Goal: Transaction & Acquisition: Purchase product/service

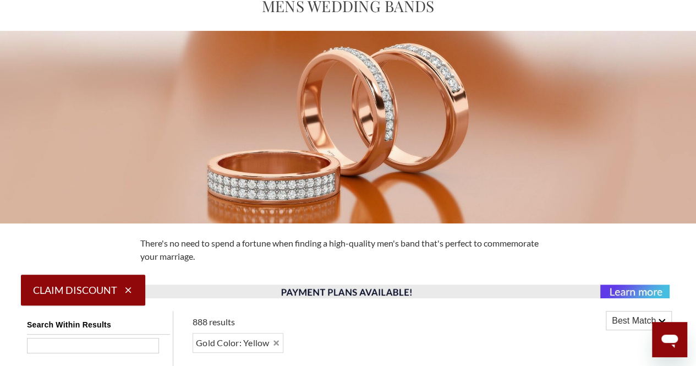
scroll to position [53, 0]
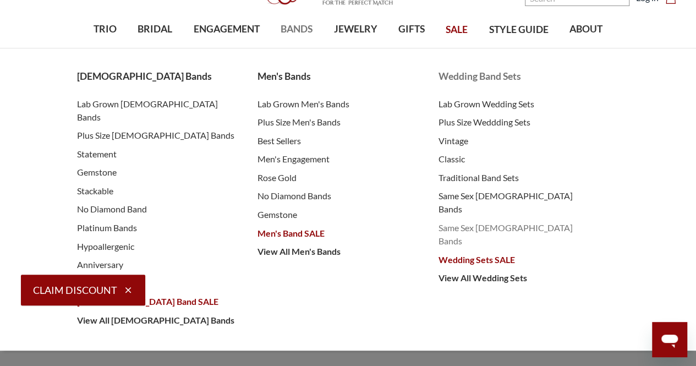
click at [451, 221] on span "Same Sex [DEMOGRAPHIC_DATA] Bands" at bounding box center [518, 234] width 159 height 26
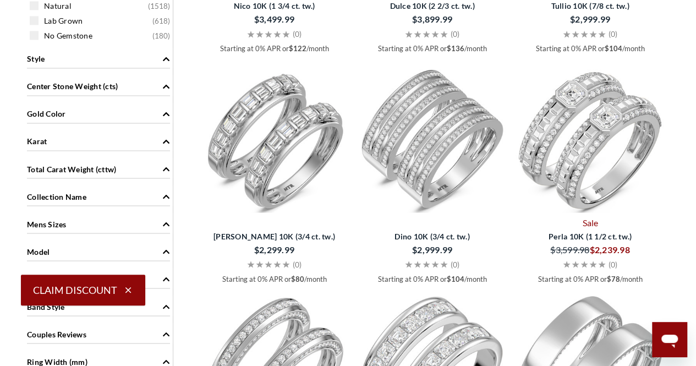
scroll to position [880, 0]
click at [65, 107] on span "Gold Color" at bounding box center [46, 113] width 39 height 12
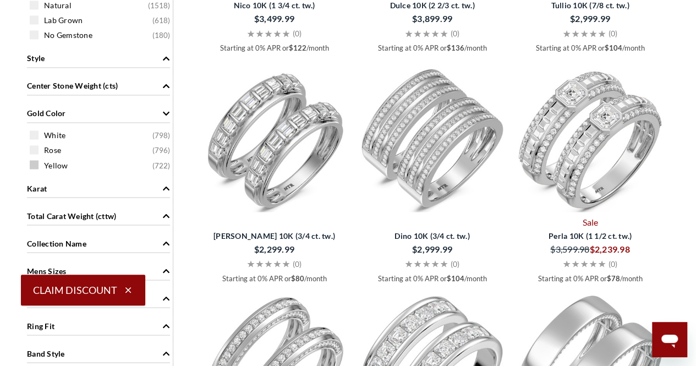
click at [53, 165] on span "Yellow" at bounding box center [56, 165] width 24 height 11
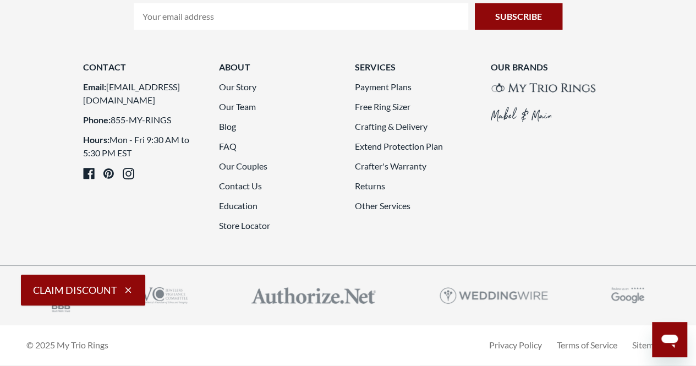
scroll to position [2530, 0]
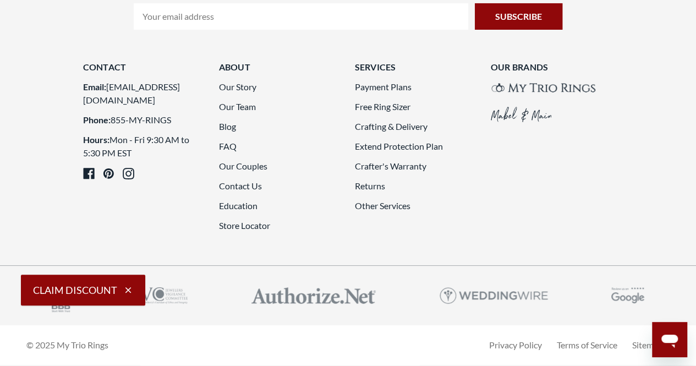
drag, startPoint x: 451, startPoint y: 19, endPoint x: 459, endPoint y: 26, distance: 10.5
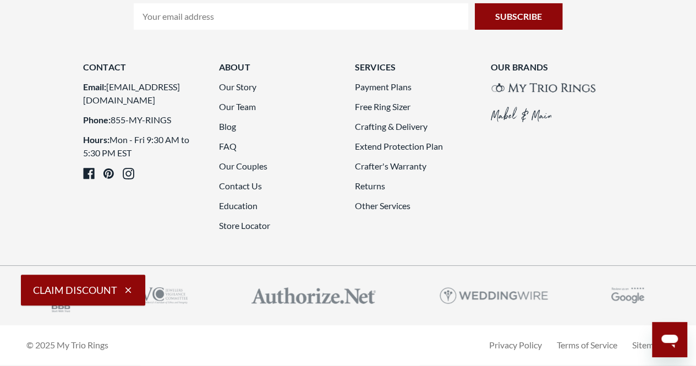
scroll to position [2751, 0]
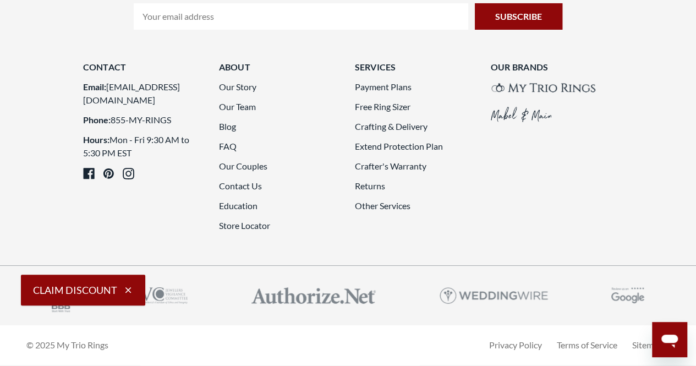
scroll to position [2696, 0]
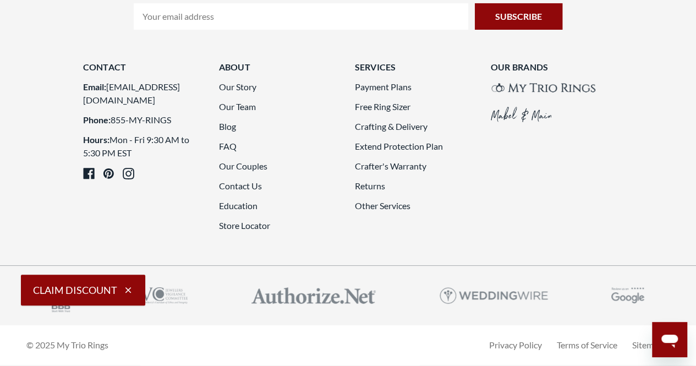
scroll to position [2751, 0]
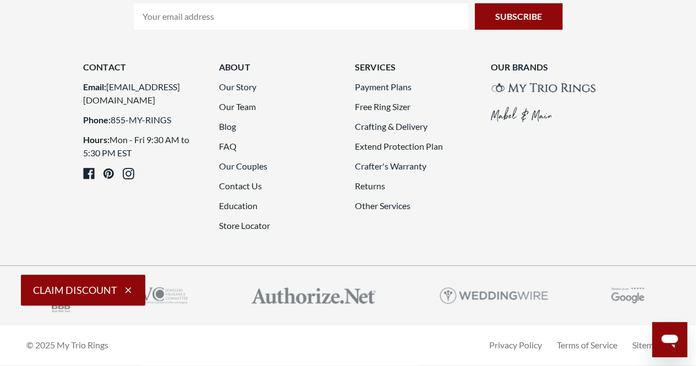
scroll to position [2530, 0]
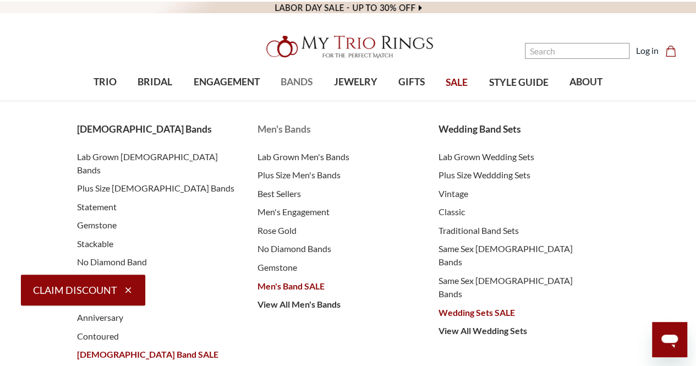
click at [295, 126] on span "Men's Bands" at bounding box center [337, 129] width 159 height 14
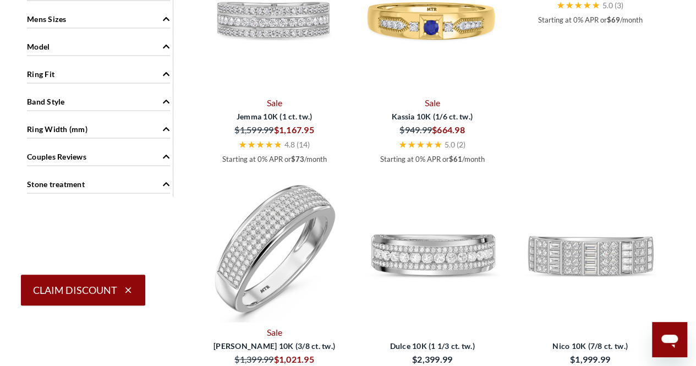
scroll to position [936, 0]
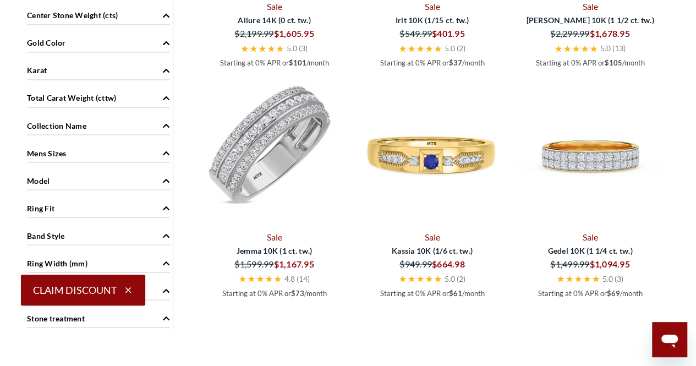
click at [270, 130] on img at bounding box center [274, 152] width 149 height 149
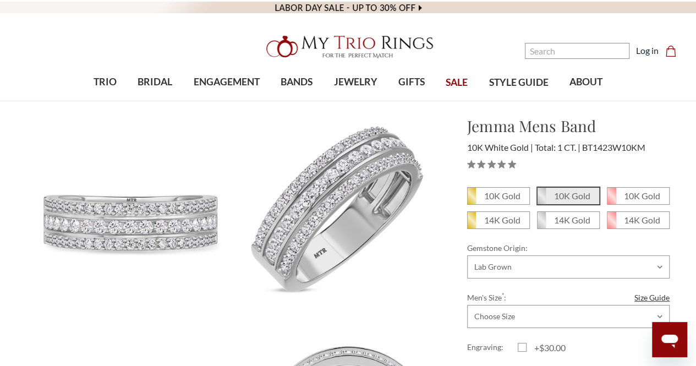
click at [190, 215] on img at bounding box center [133, 221] width 232 height 232
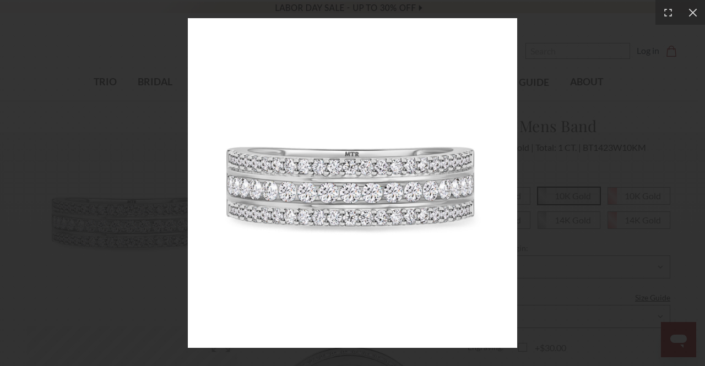
click at [356, 180] on img at bounding box center [353, 183] width 330 height 330
click at [404, 174] on img at bounding box center [353, 183] width 330 height 330
click at [420, 208] on img at bounding box center [353, 183] width 330 height 330
click at [518, 206] on div at bounding box center [352, 183] width 705 height 366
click at [534, 160] on div at bounding box center [352, 183] width 705 height 366
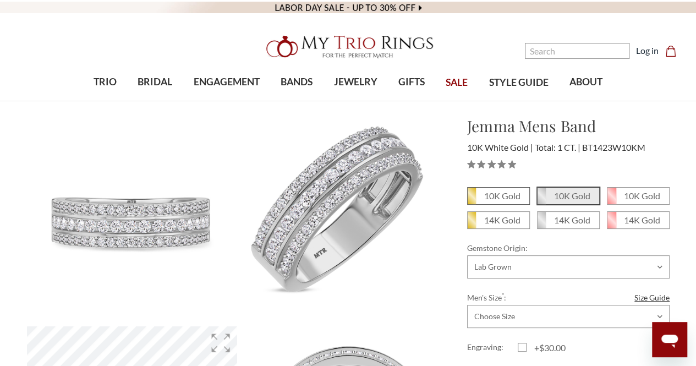
click at [485, 189] on span "10K Gold" at bounding box center [499, 196] width 62 height 17
click at [472, 200] on input "10K Gold" at bounding box center [472, 200] width 1 height 1
radio input "true"
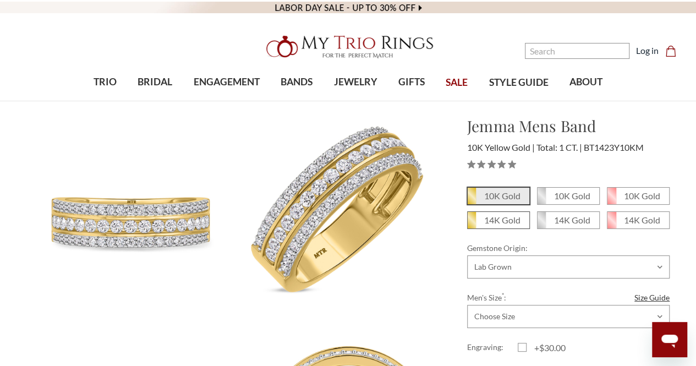
click at [488, 212] on span "14K Gold" at bounding box center [499, 220] width 62 height 17
click at [472, 224] on input "14K Gold" at bounding box center [472, 224] width 1 height 1
radio input "true"
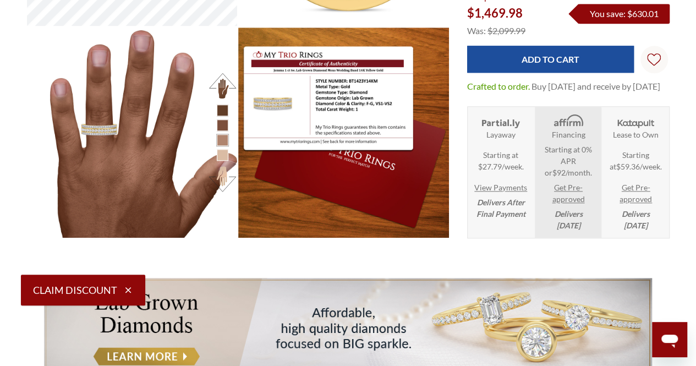
scroll to position [330, 0]
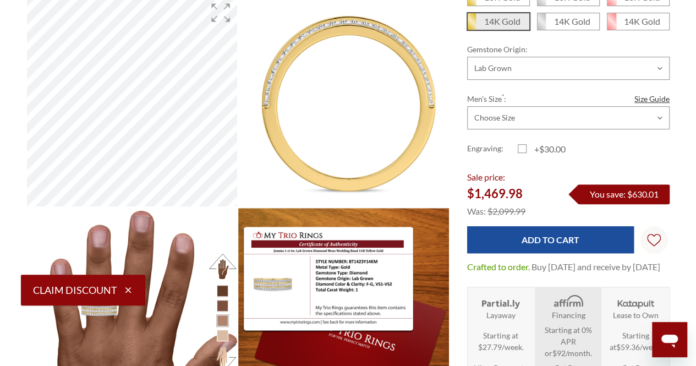
click at [540, 93] on label "Men's Size * : Size Guide" at bounding box center [568, 99] width 203 height 12
click at [540, 106] on select "Choose Size 6.00 6.25 6.50 6.75 7.00 7.25 7.50 7.75 8.00 8.25 8.50 8.75 9.00 9.…" at bounding box center [568, 117] width 203 height 23
click at [542, 106] on select "Choose Size 6.00 6.25 6.50 6.75 7.00 7.25 7.50 7.75 8.00 8.25 8.50 8.75 9.00 9.…" at bounding box center [568, 117] width 203 height 23
select select "15754645"
click at [467, 106] on select "Choose Size 6.00 6.25 6.50 6.75 7.00 7.25 7.50 7.75 8.00 8.25 8.50 8.75 9.00 9.…" at bounding box center [568, 117] width 203 height 23
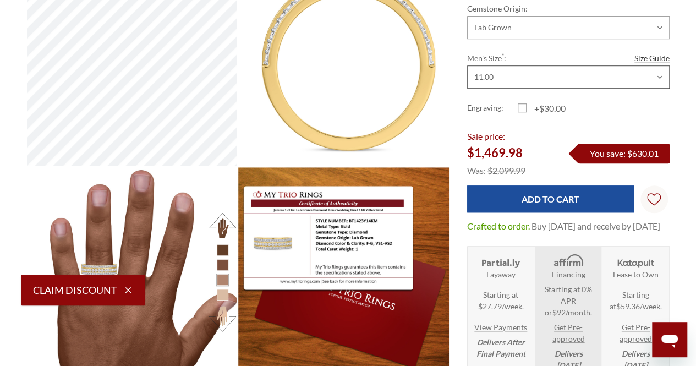
scroll to position [0, 0]
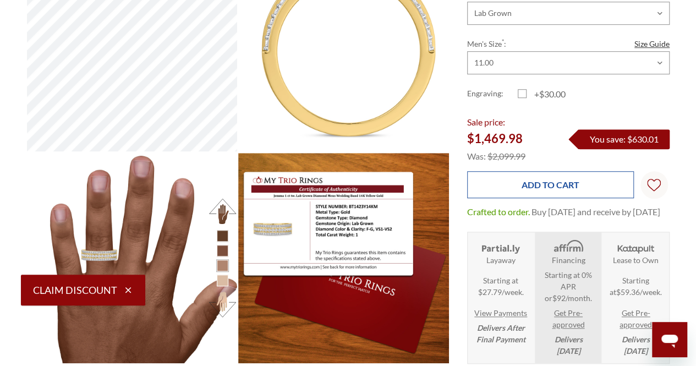
click at [530, 179] on input "Add to Cart" at bounding box center [550, 184] width 167 height 27
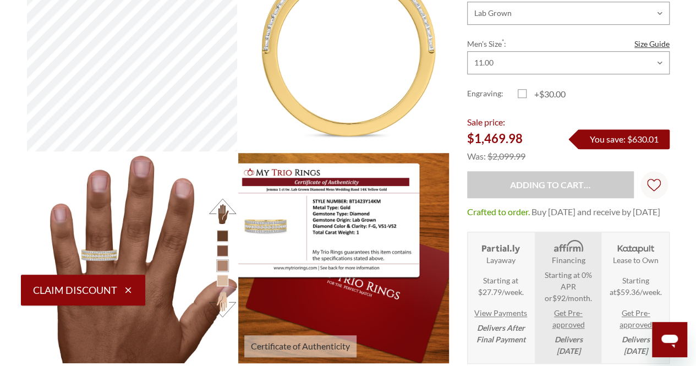
type input "Add to Cart"
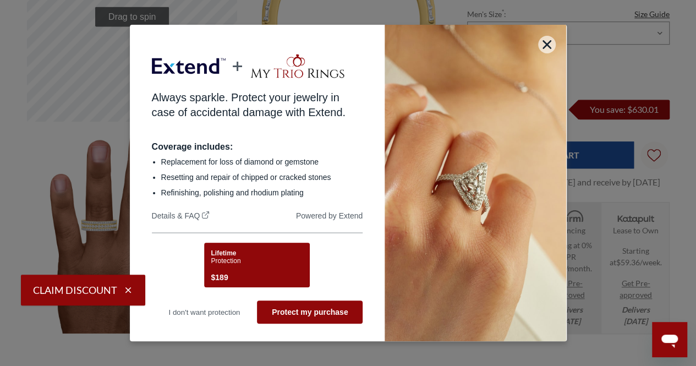
scroll to position [440, 0]
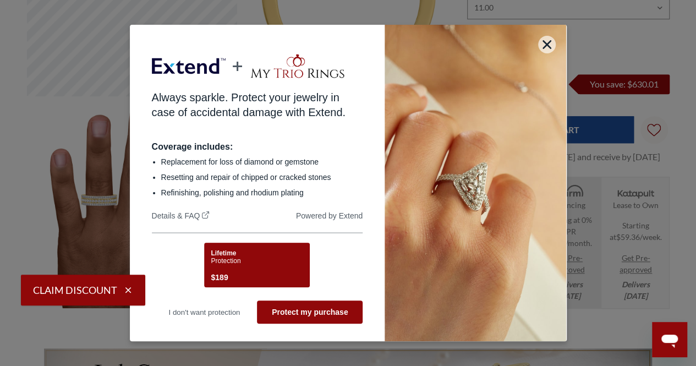
click at [236, 262] on span "Protection" at bounding box center [226, 261] width 30 height 8
click at [296, 265] on div "Lifetime Protection $189" at bounding box center [255, 266] width 89 height 35
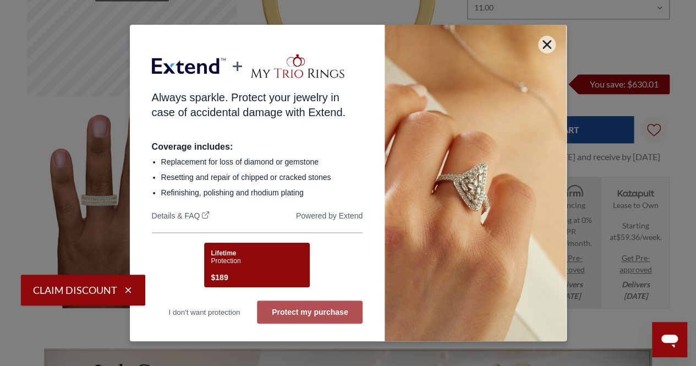
click at [318, 309] on button "Protect my purchase" at bounding box center [310, 312] width 106 height 23
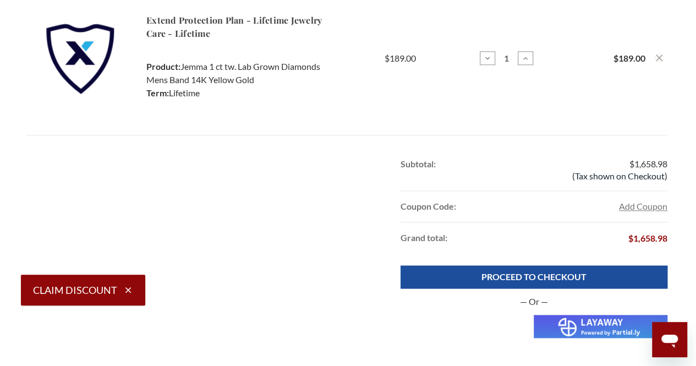
scroll to position [661, 0]
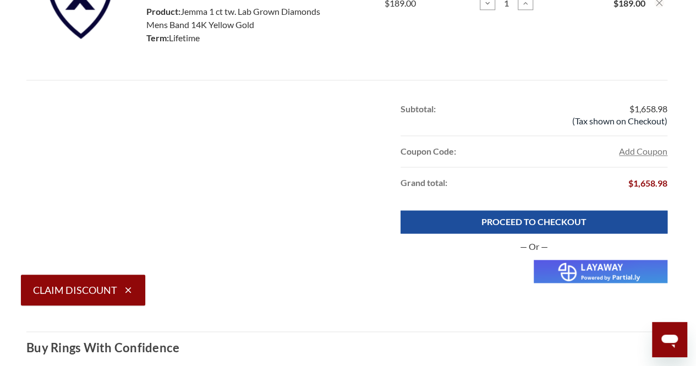
click at [587, 278] on img at bounding box center [601, 271] width 134 height 23
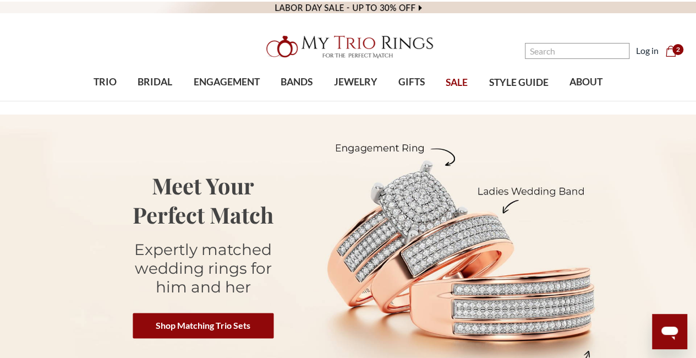
click at [526, 47] on nav "Search Search Search Log in Cart Cart 2" at bounding box center [603, 50] width 174 height 101
drag, startPoint x: 526, startPoint y: 47, endPoint x: 536, endPoint y: 52, distance: 10.9
click at [534, 51] on ul "Search Search Search Log in Cart Cart 2" at bounding box center [602, 51] width 161 height 16
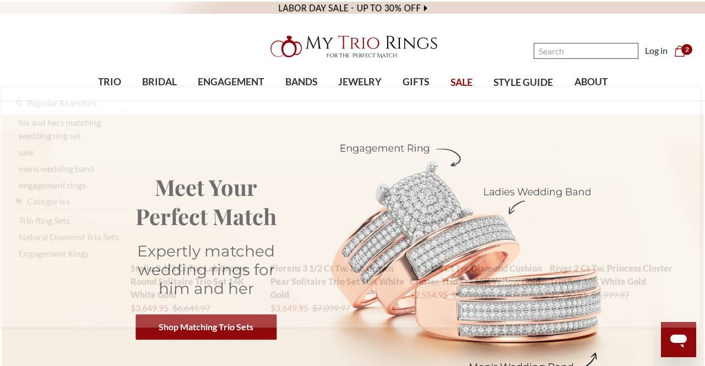
click at [537, 53] on input "Search" at bounding box center [585, 51] width 105 height 16
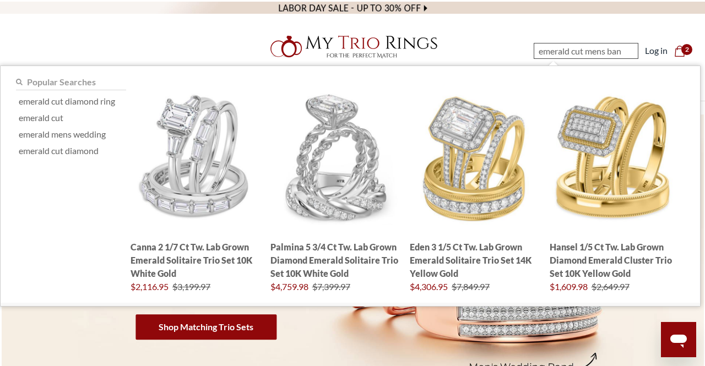
type input "emerald cut mens band"
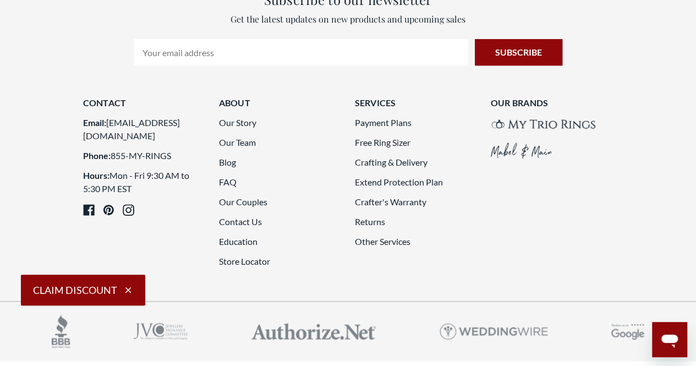
scroll to position [2147, 0]
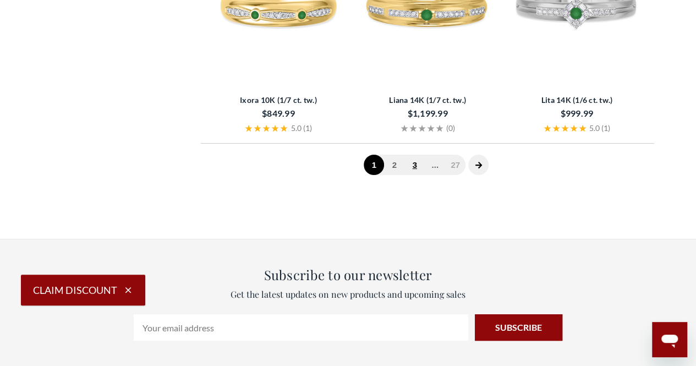
click at [415, 165] on link "3" at bounding box center [415, 165] width 20 height 20
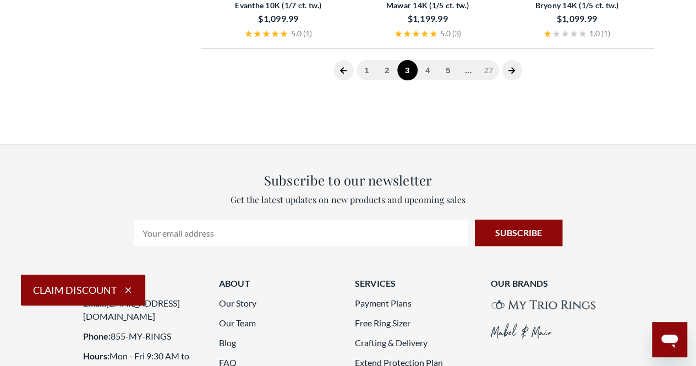
scroll to position [2264, 0]
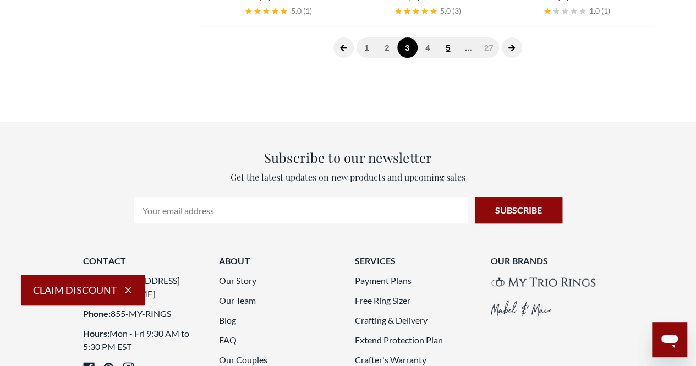
click at [448, 49] on link "5" at bounding box center [448, 47] width 20 height 20
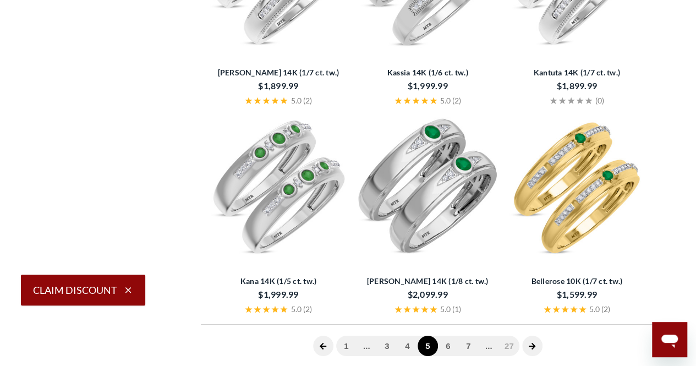
scroll to position [2099, 0]
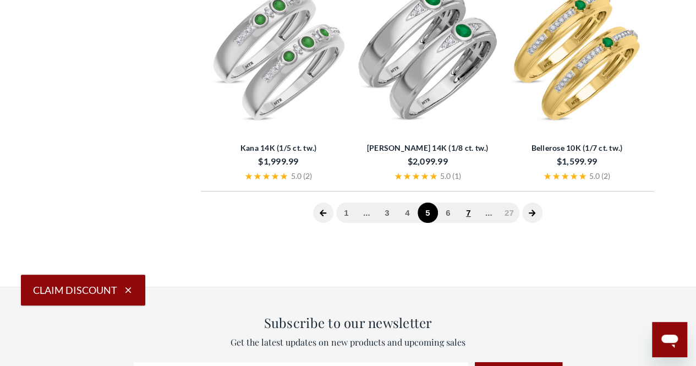
click at [470, 216] on link "7" at bounding box center [469, 213] width 20 height 20
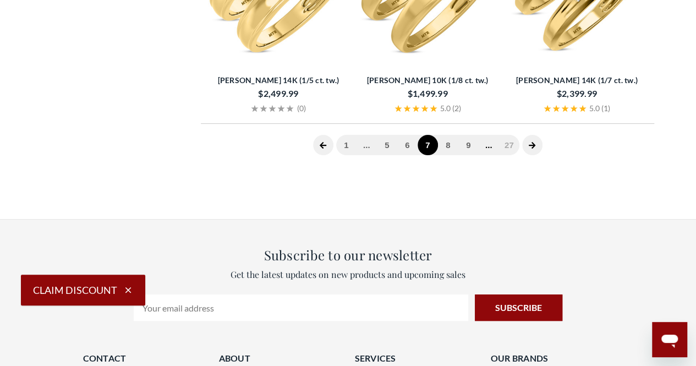
scroll to position [2209, 0]
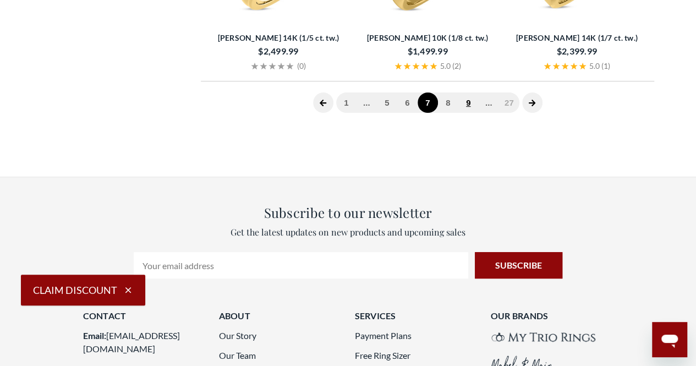
click at [468, 103] on link "9" at bounding box center [469, 102] width 20 height 20
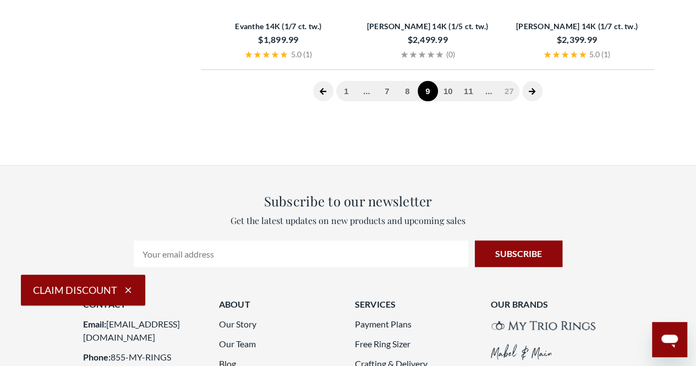
scroll to position [2264, 0]
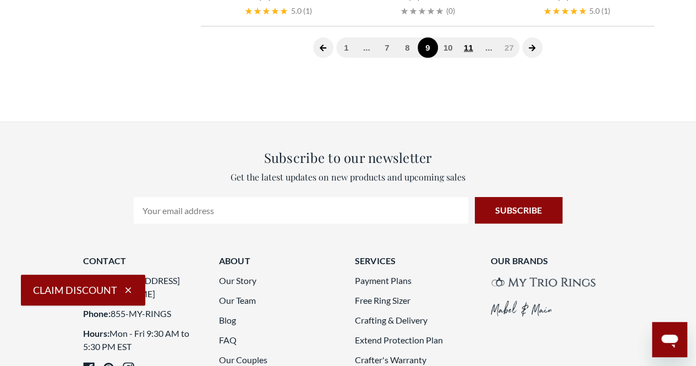
click at [468, 52] on link "11" at bounding box center [469, 47] width 20 height 20
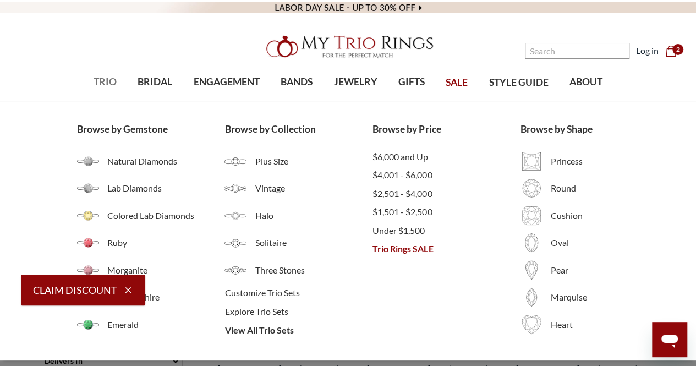
click at [108, 79] on span "TRIO" at bounding box center [105, 82] width 23 height 14
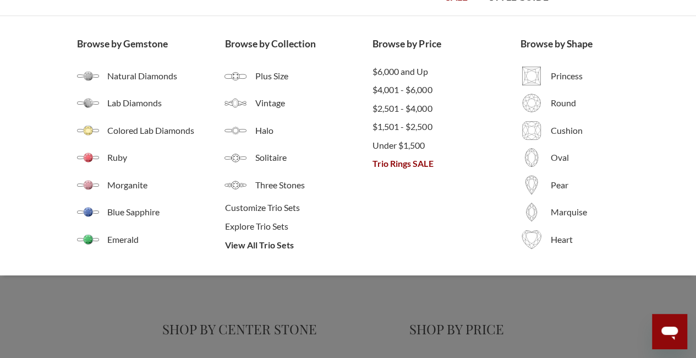
scroll to position [110, 0]
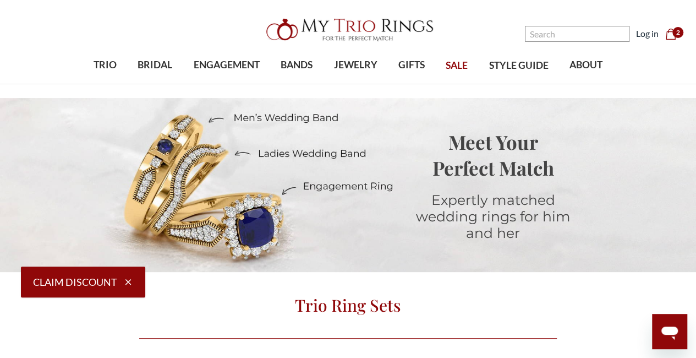
scroll to position [0, 0]
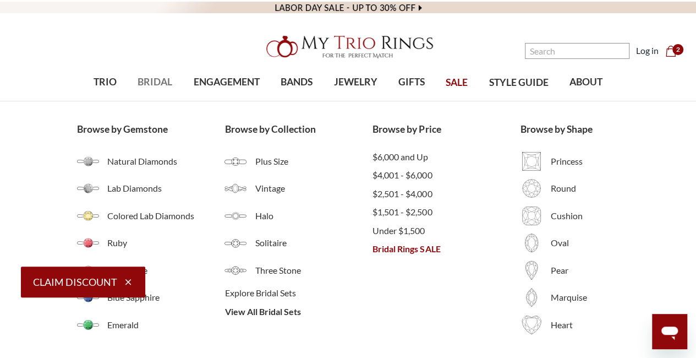
click at [161, 80] on span "BRIDAL" at bounding box center [155, 82] width 35 height 14
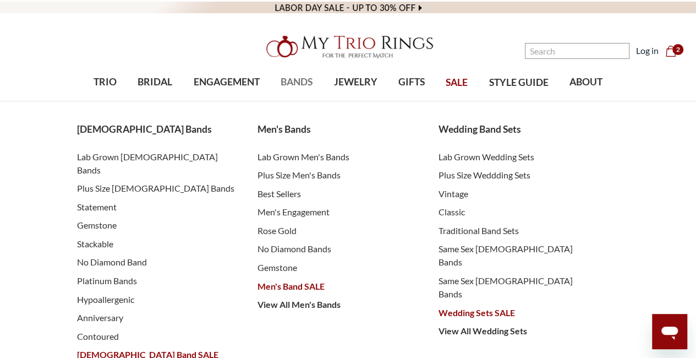
click at [296, 84] on span "BANDS" at bounding box center [297, 82] width 32 height 14
click at [496, 324] on span "View All Wedding Sets" at bounding box center [518, 330] width 159 height 13
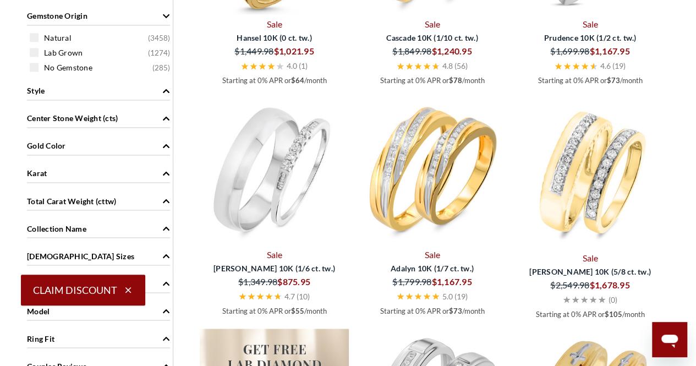
scroll to position [826, 0]
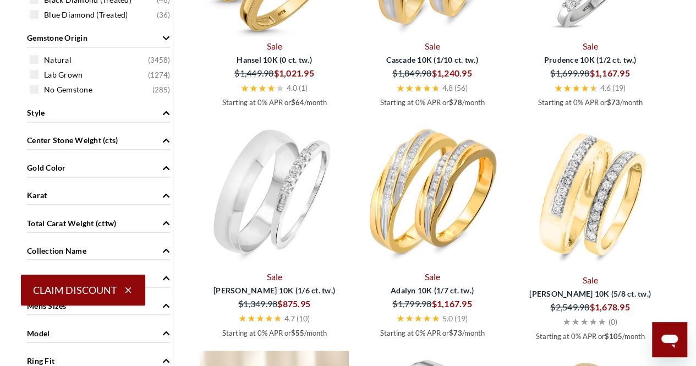
click at [164, 164] on icon "Gold Color" at bounding box center [166, 168] width 8 height 8
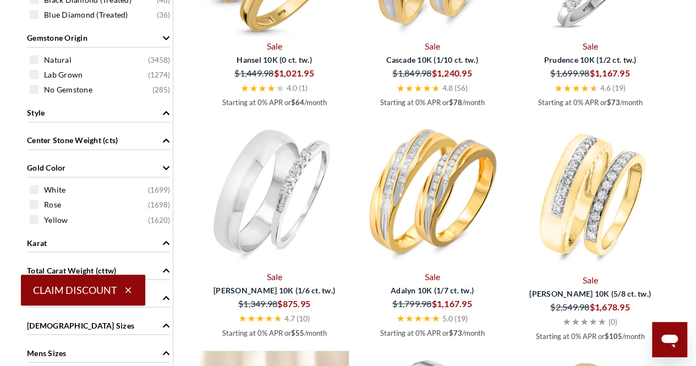
click at [77, 219] on span "Yellow ( 1620 )" at bounding box center [107, 219] width 126 height 11
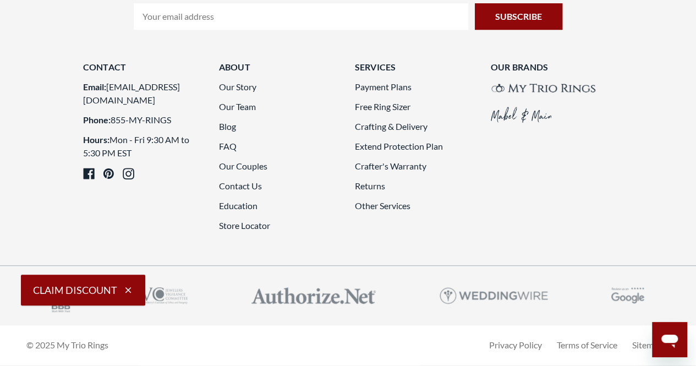
scroll to position [2585, 0]
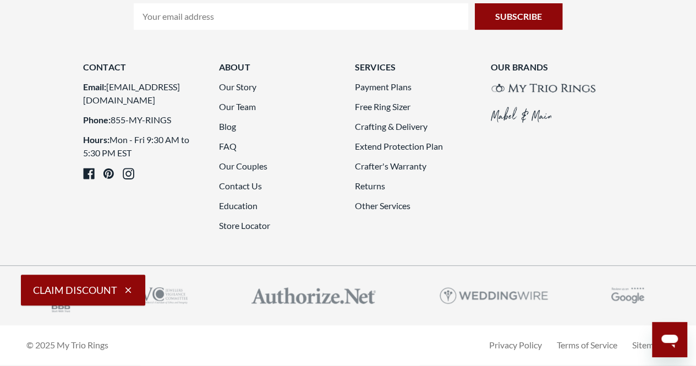
scroll to position [2806, 0]
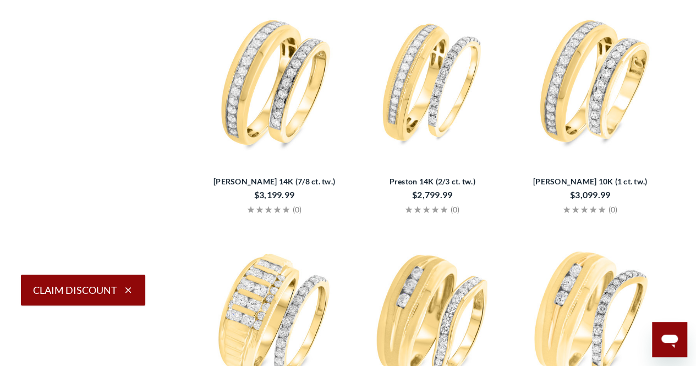
scroll to position [1594, 0]
